Goal: Task Accomplishment & Management: Complete application form

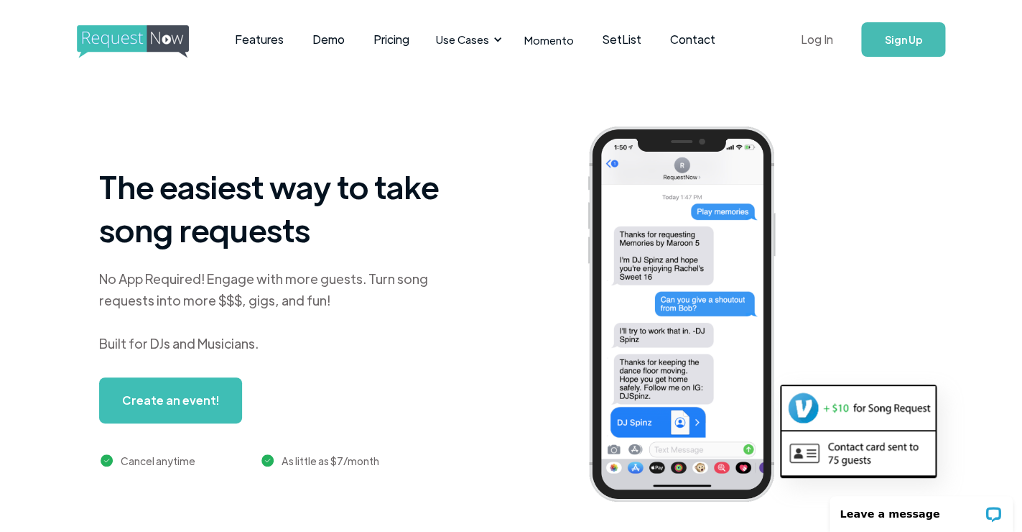
click at [833, 42] on link "Log In" at bounding box center [816, 39] width 61 height 50
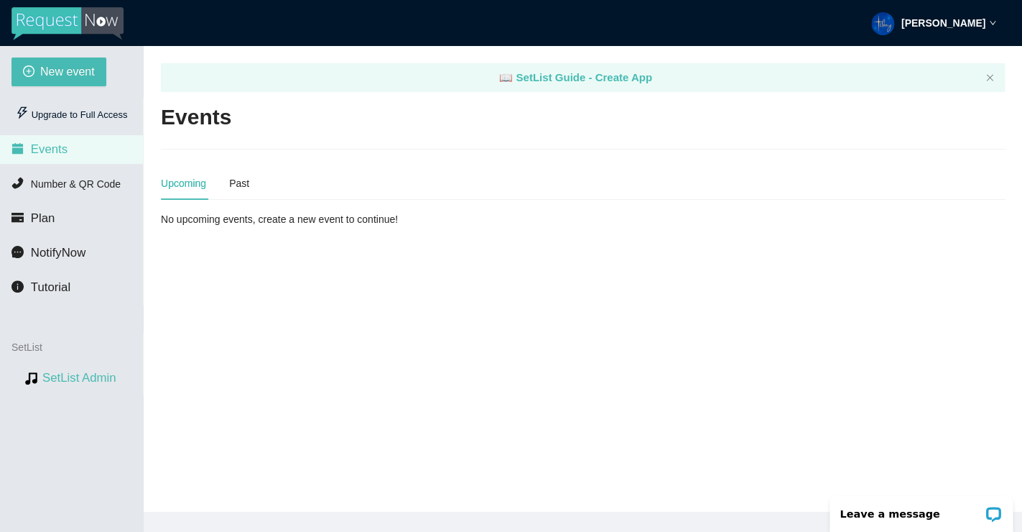
click at [75, 384] on link "SetList Admin" at bounding box center [79, 378] width 74 height 14
click at [68, 228] on li "Plan" at bounding box center [71, 218] width 143 height 29
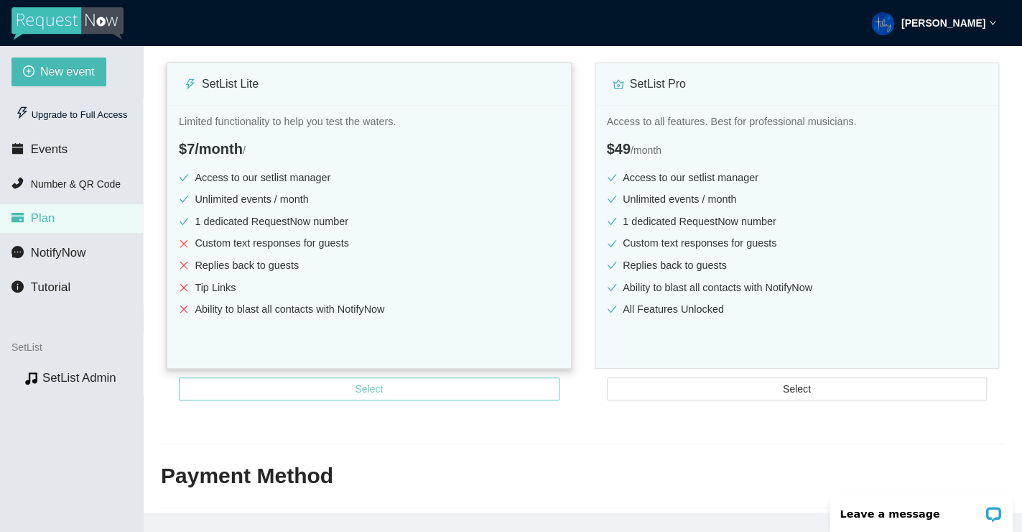
click at [363, 392] on span "Select" at bounding box center [369, 389] width 28 height 16
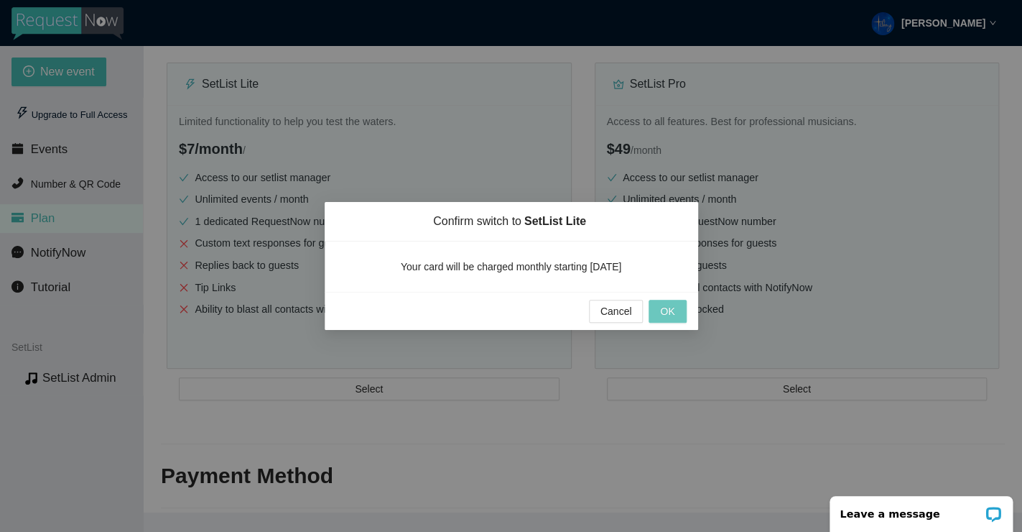
click at [679, 312] on button "OK" at bounding box center [667, 311] width 37 height 23
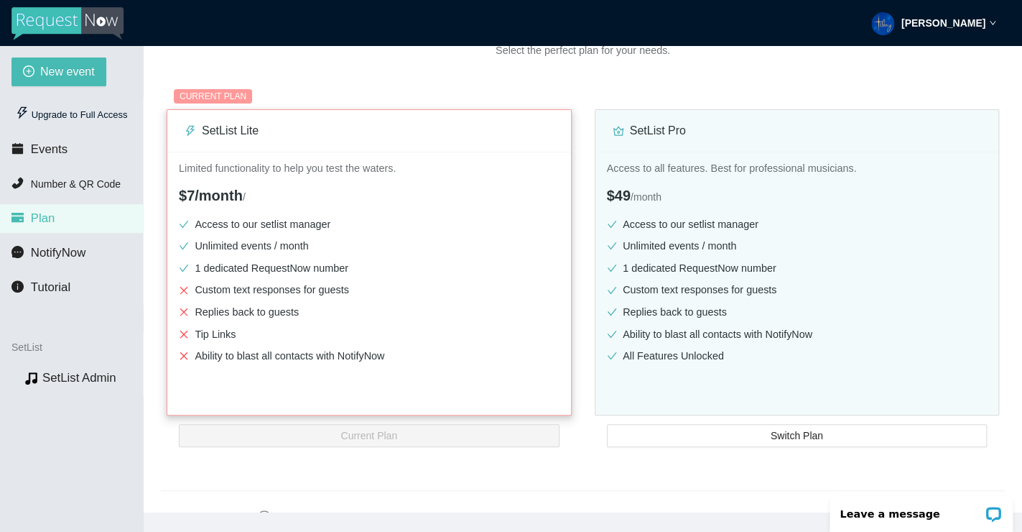
scroll to position [165, 0]
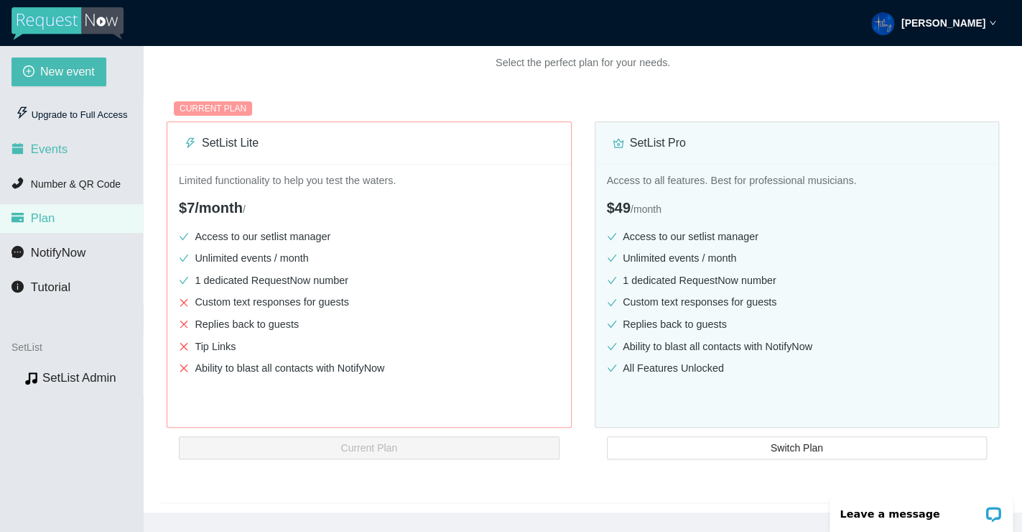
click at [72, 159] on li "Events" at bounding box center [71, 149] width 143 height 29
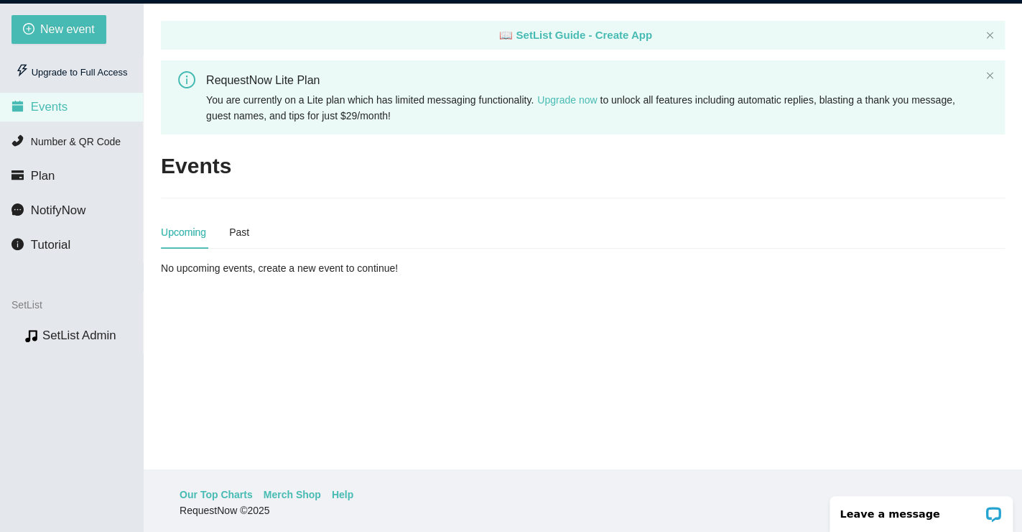
scroll to position [46, 0]
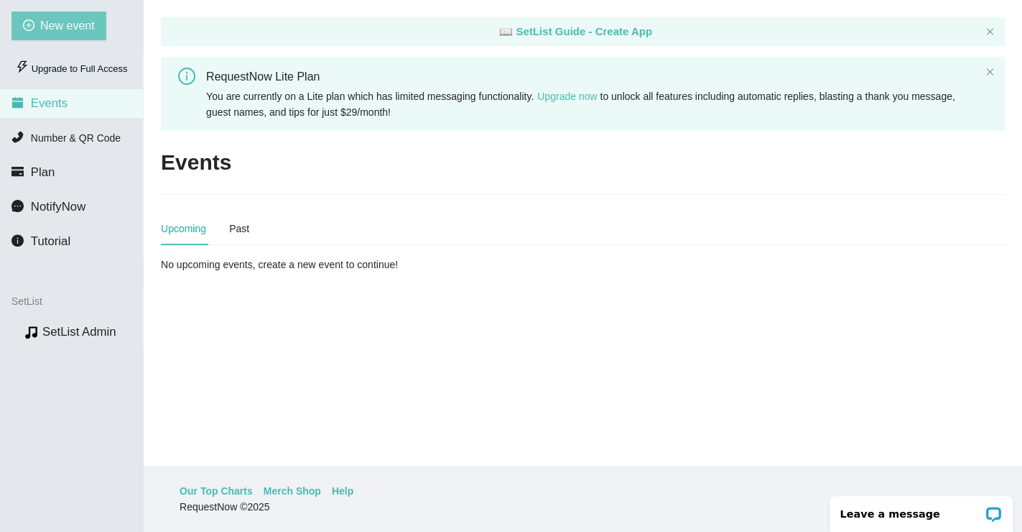
click at [90, 24] on span "New event" at bounding box center [67, 26] width 55 height 18
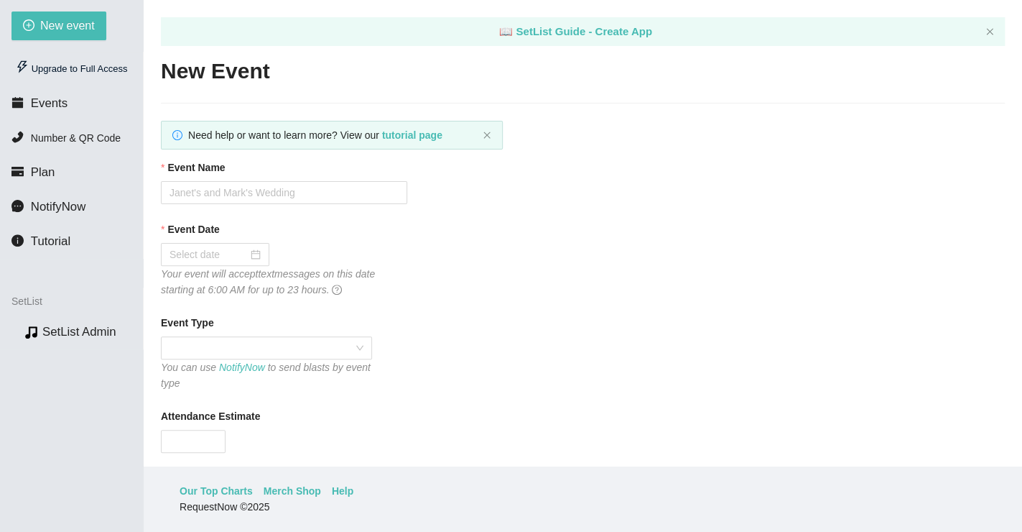
type textarea "[URL][DOMAIN_NAME]"
click at [223, 190] on input "Event Name" at bounding box center [284, 192] width 246 height 23
type input "Sinatra [DATE]"
click at [261, 259] on div at bounding box center [215, 254] width 91 height 16
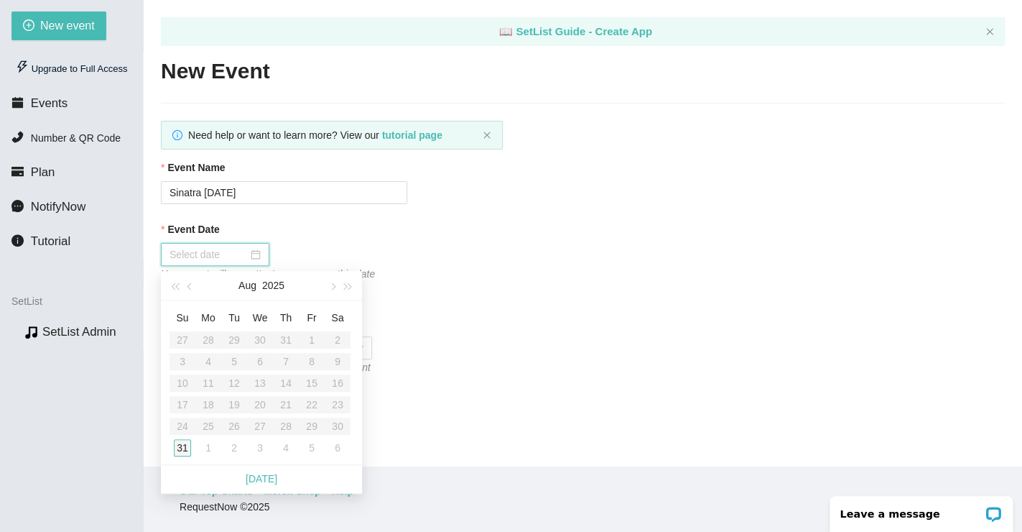
type input "[DATE]"
click at [177, 450] on div "31" at bounding box center [182, 447] width 17 height 17
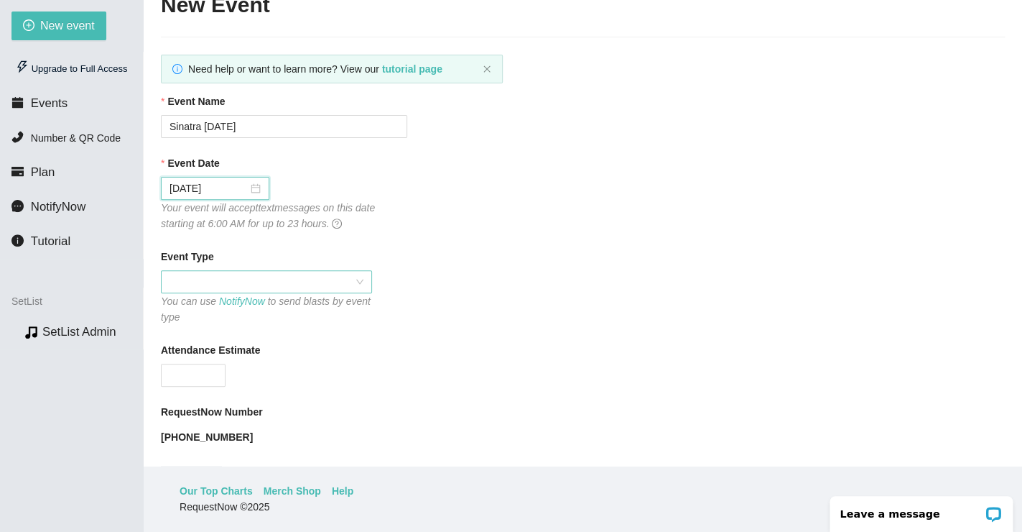
scroll to position [70, 0]
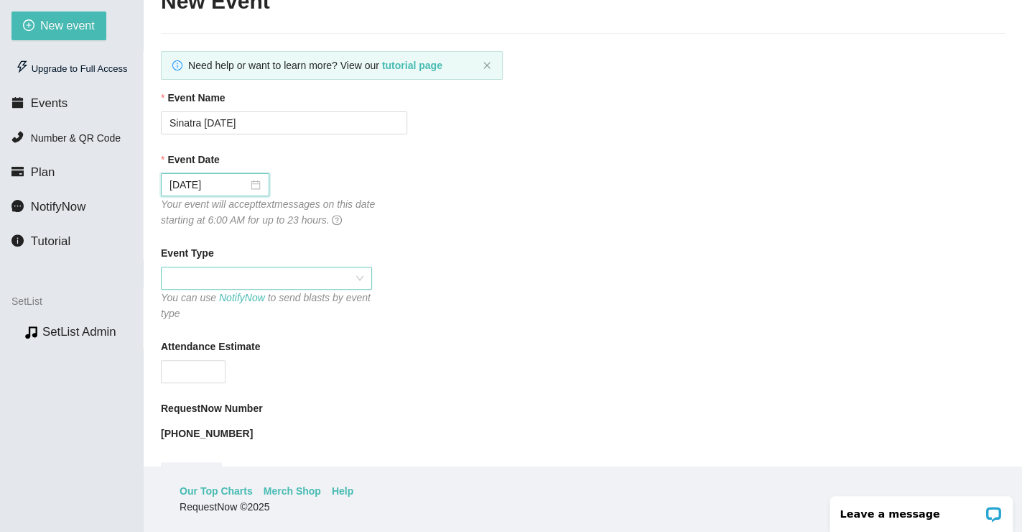
click at [278, 280] on span at bounding box center [267, 278] width 194 height 22
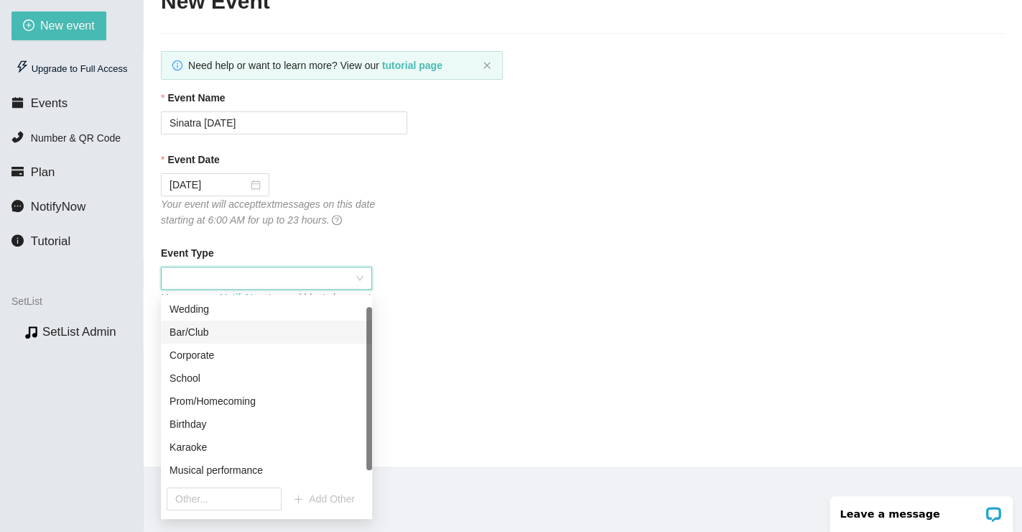
scroll to position [23, 0]
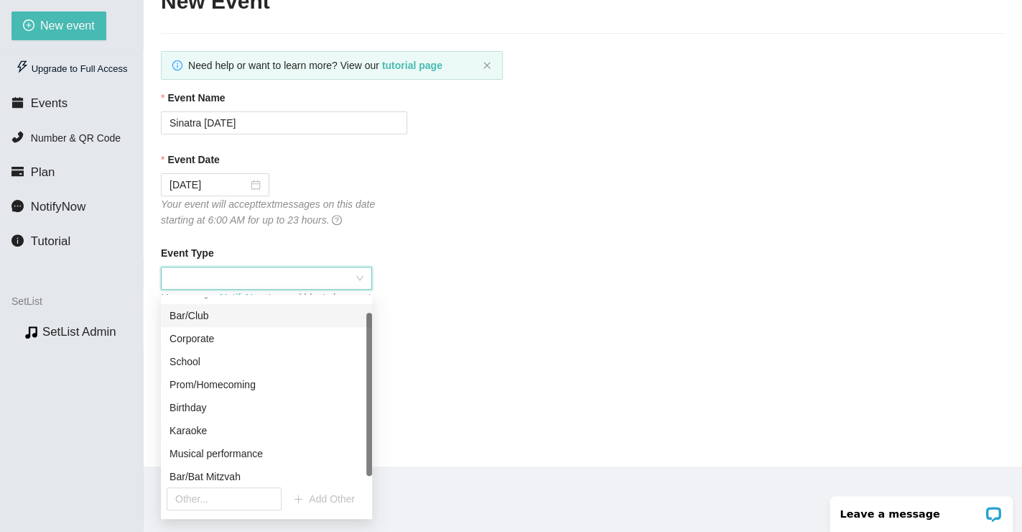
click at [262, 322] on div "Bar/Club" at bounding box center [267, 315] width 194 height 16
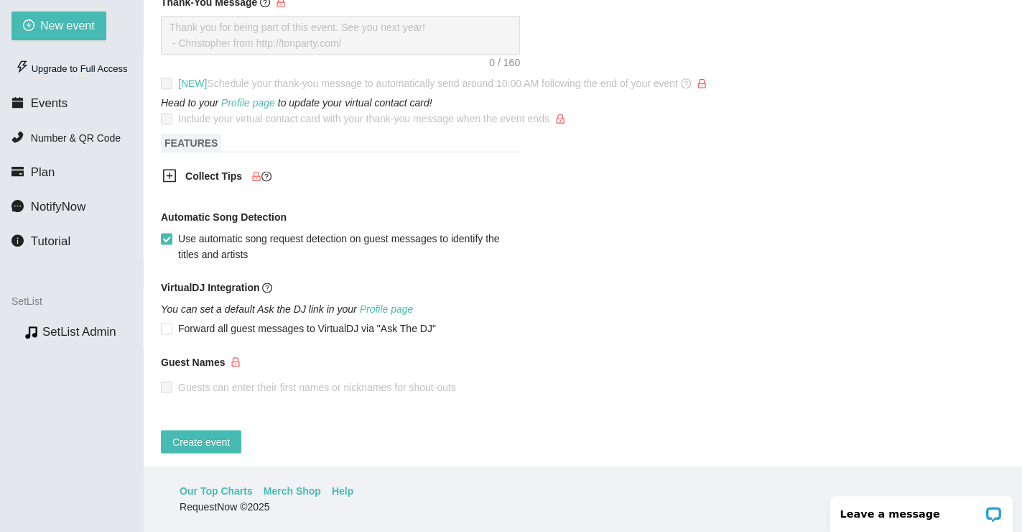
scroll to position [674, 0]
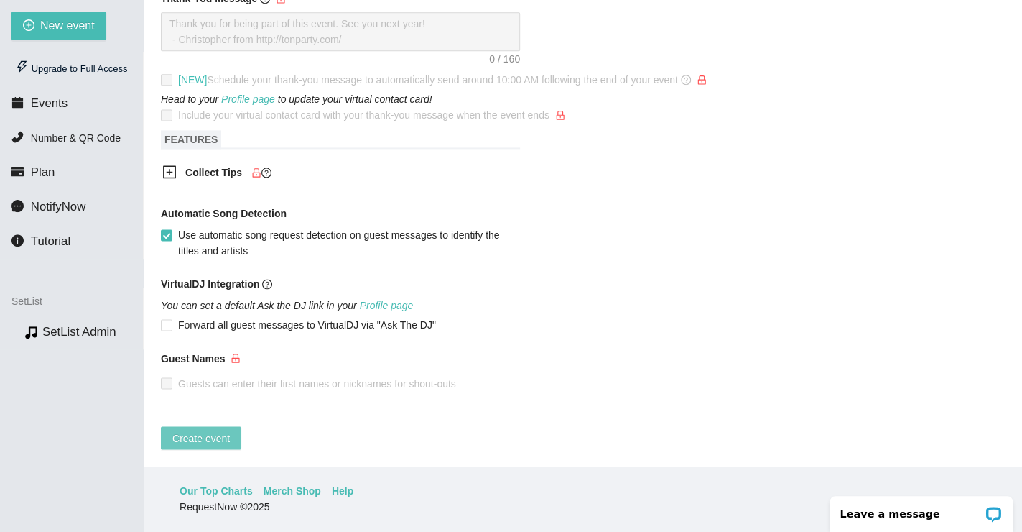
click at [212, 438] on span "Create event" at bounding box center [200, 438] width 57 height 16
